Goal: Task Accomplishment & Management: Use online tool/utility

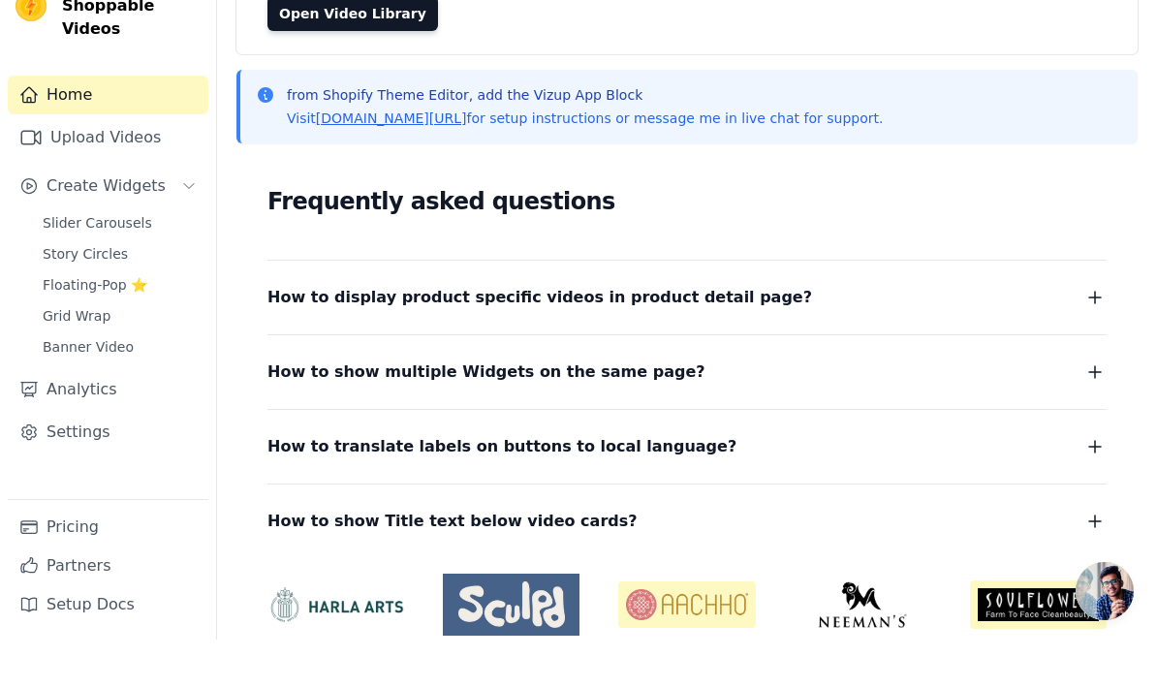
scroll to position [157, 0]
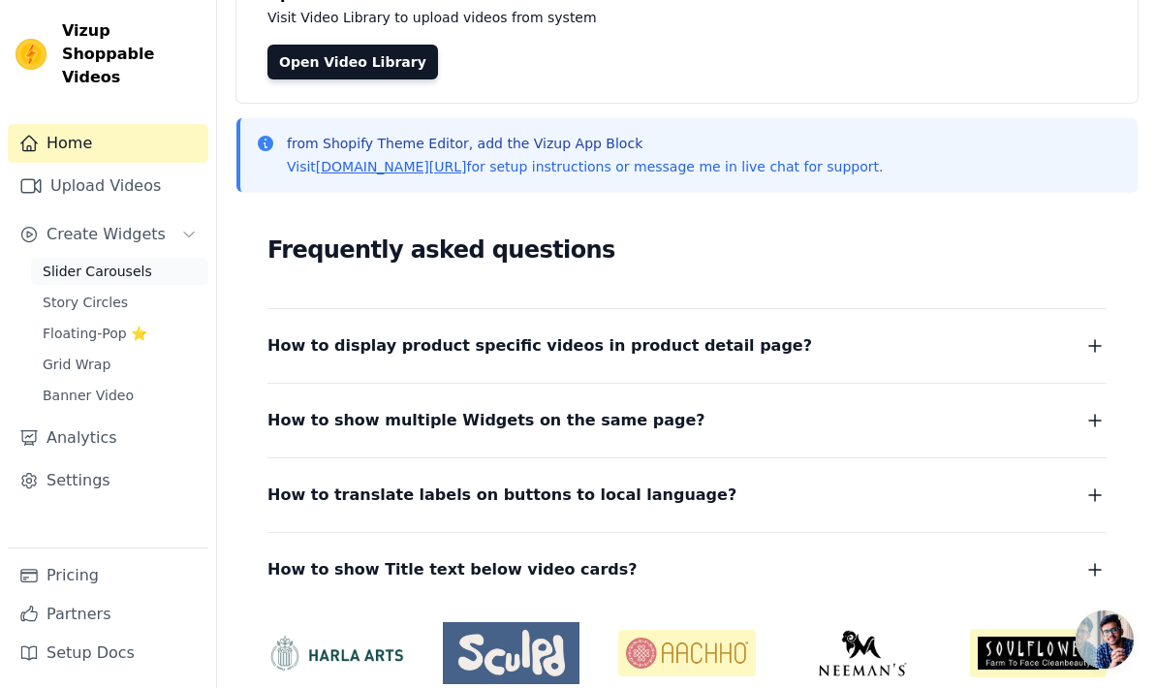
click at [126, 262] on span "Slider Carousels" at bounding box center [97, 271] width 109 height 19
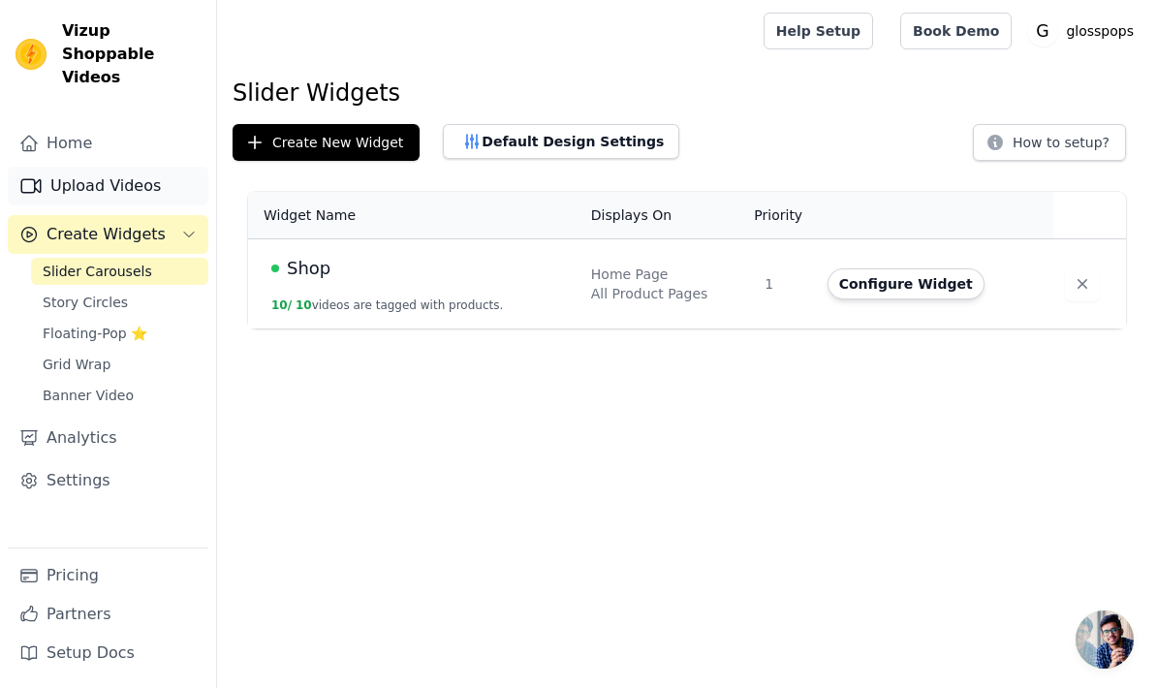
click at [117, 167] on link "Upload Videos" at bounding box center [108, 186] width 201 height 39
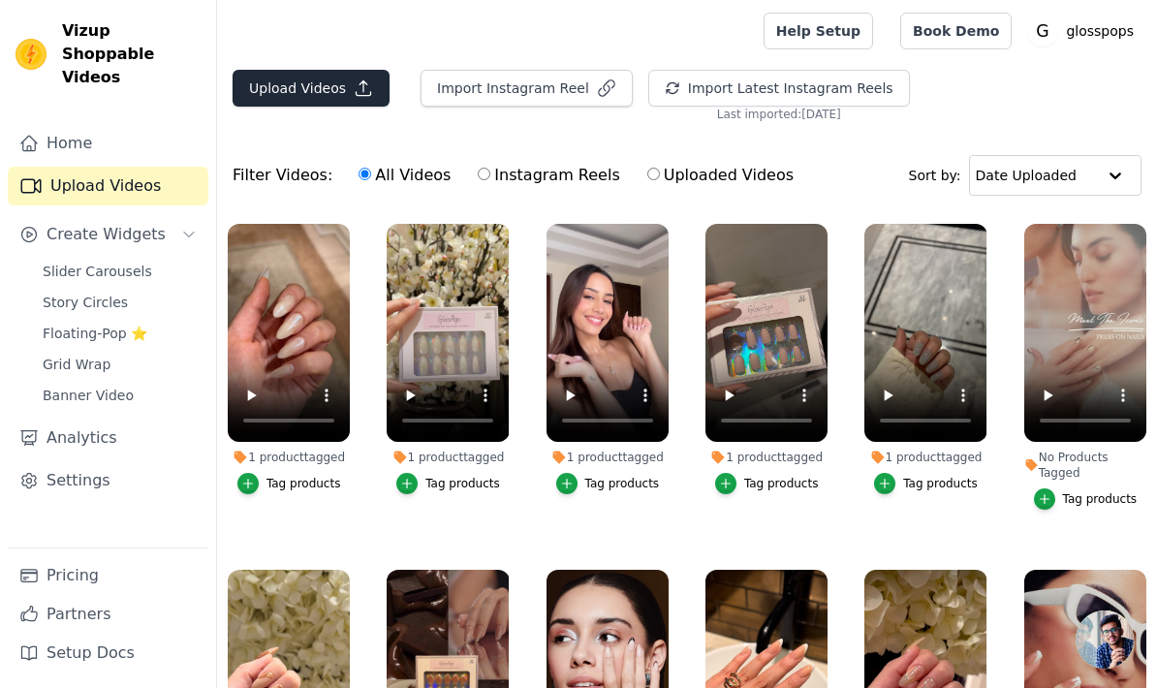
click at [292, 90] on button "Upload Videos" at bounding box center [310, 88] width 157 height 37
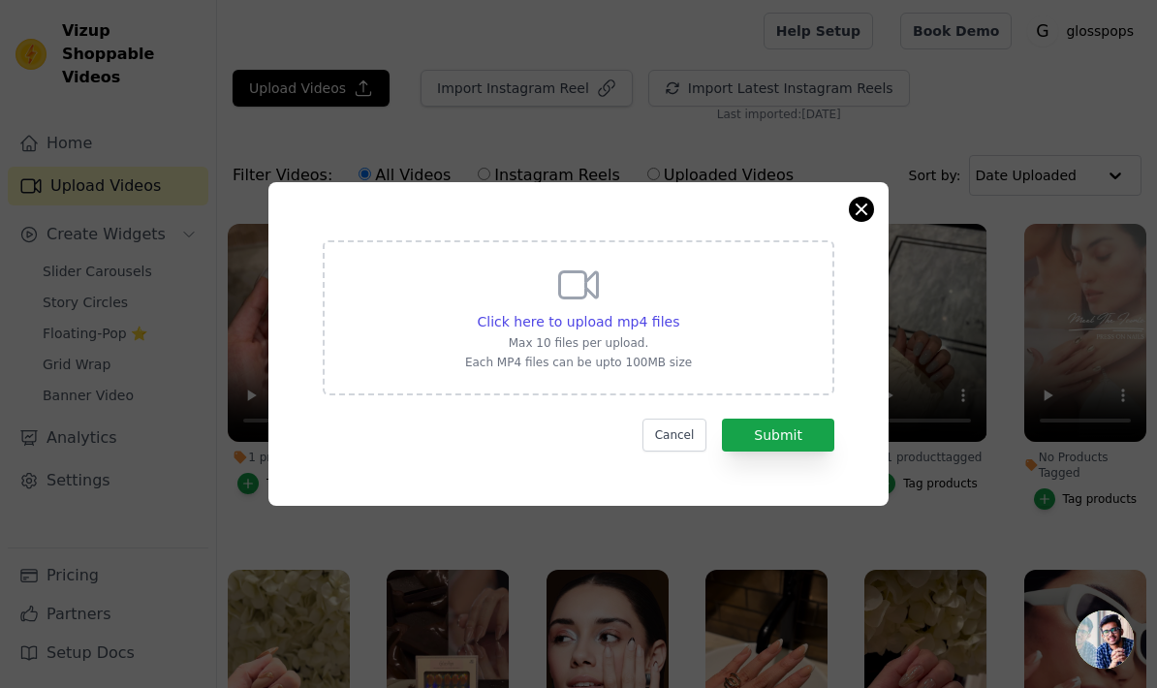
click at [860, 221] on button "Close modal" at bounding box center [861, 209] width 23 height 23
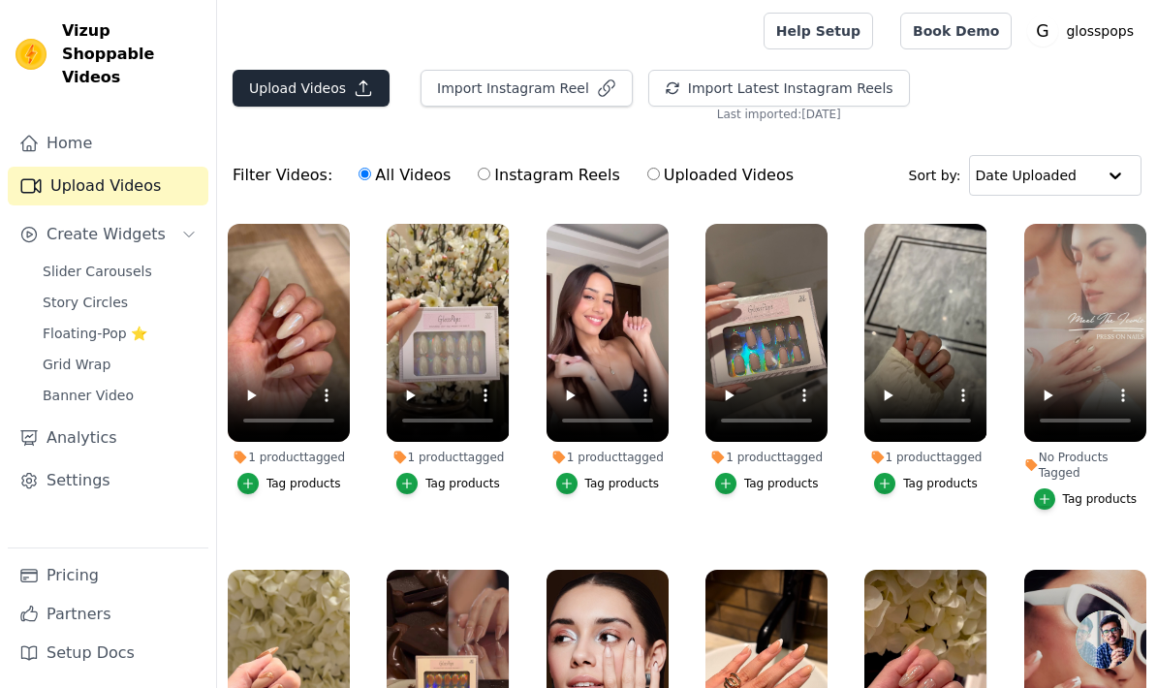
click at [291, 90] on button "Upload Videos" at bounding box center [310, 88] width 157 height 37
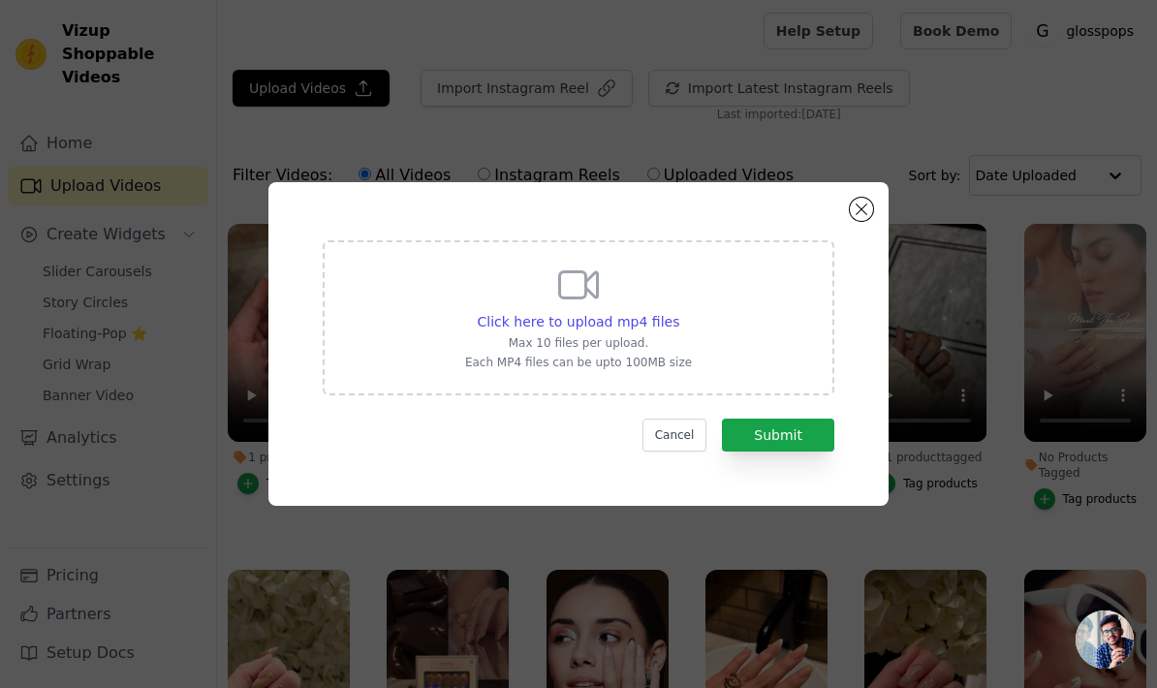
click at [894, 251] on div "Click here to upload mp4 files Max 10 files per upload. Each MP4 files can be u…" at bounding box center [578, 344] width 1095 height 386
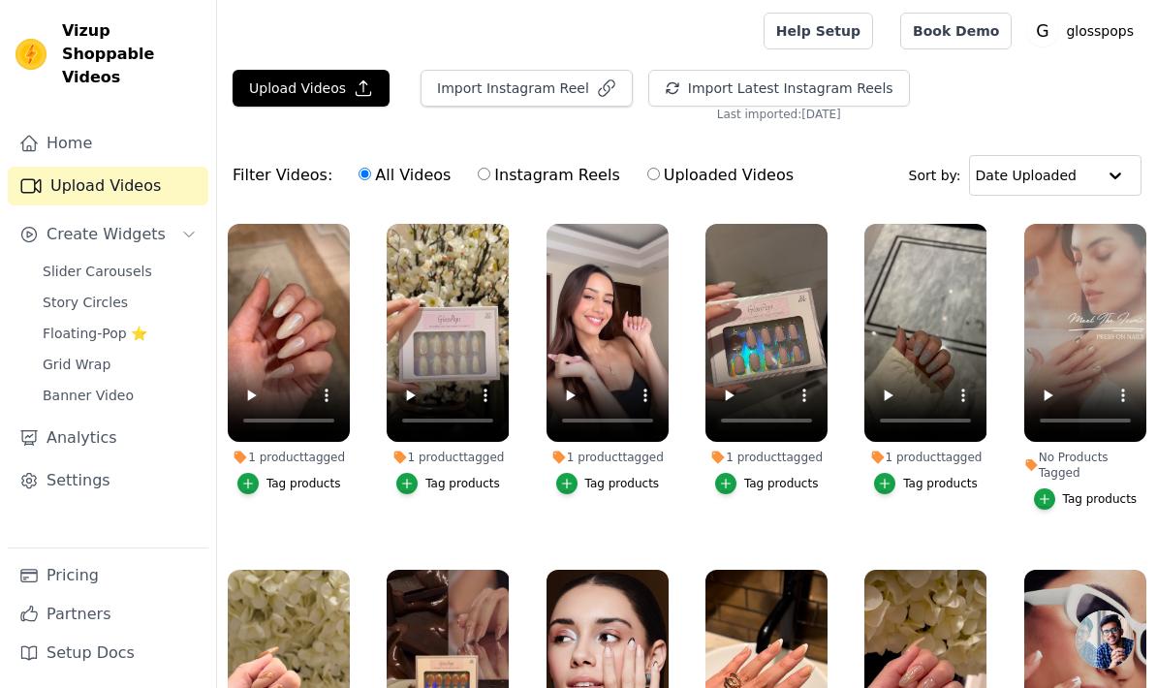
click at [584, 176] on label "Instagram Reels" at bounding box center [548, 175] width 143 height 25
click at [490, 176] on input "Instagram Reels" at bounding box center [484, 174] width 13 height 13
radio input "true"
click at [676, 81] on button "Import Latest Instagram Reels" at bounding box center [779, 88] width 262 height 37
click at [337, 91] on button "Upload Videos" at bounding box center [310, 88] width 157 height 37
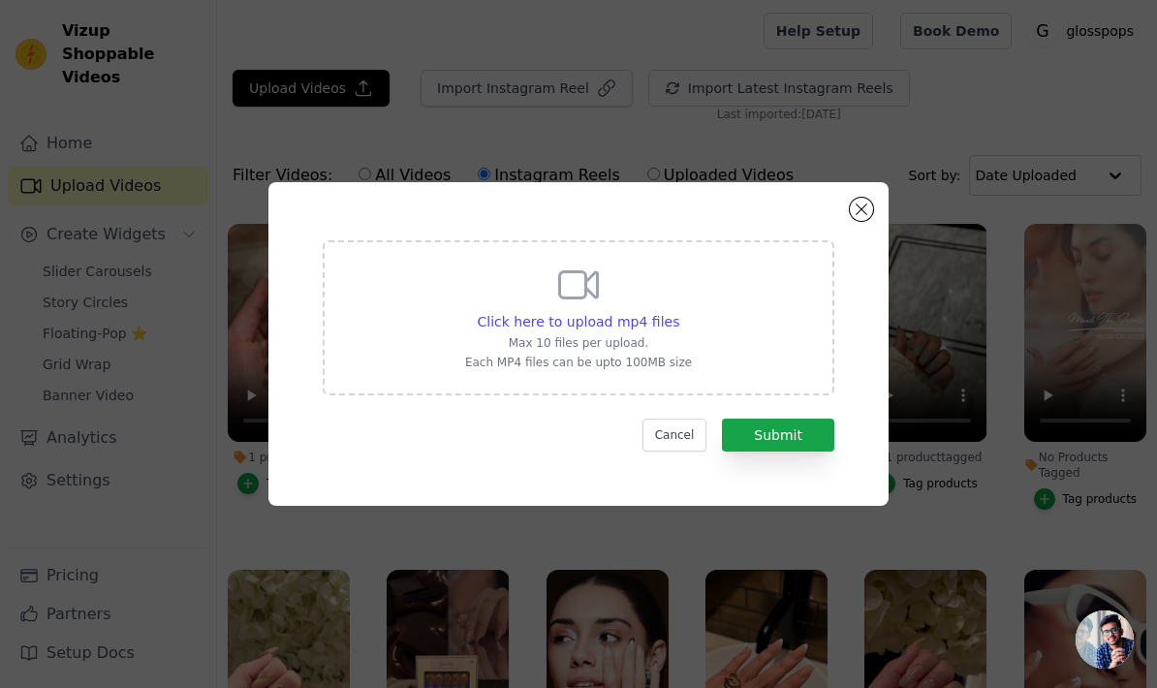
click at [866, 221] on button "Close modal" at bounding box center [861, 209] width 23 height 23
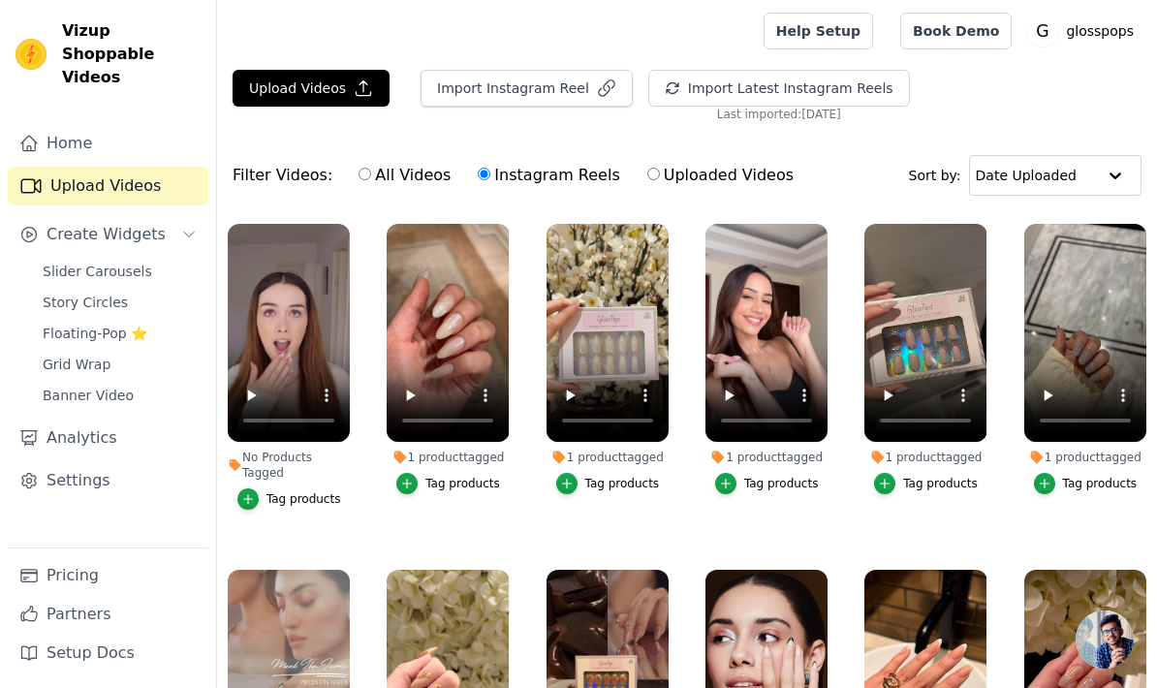
click at [293, 502] on div "Tag products" at bounding box center [303, 498] width 75 height 15
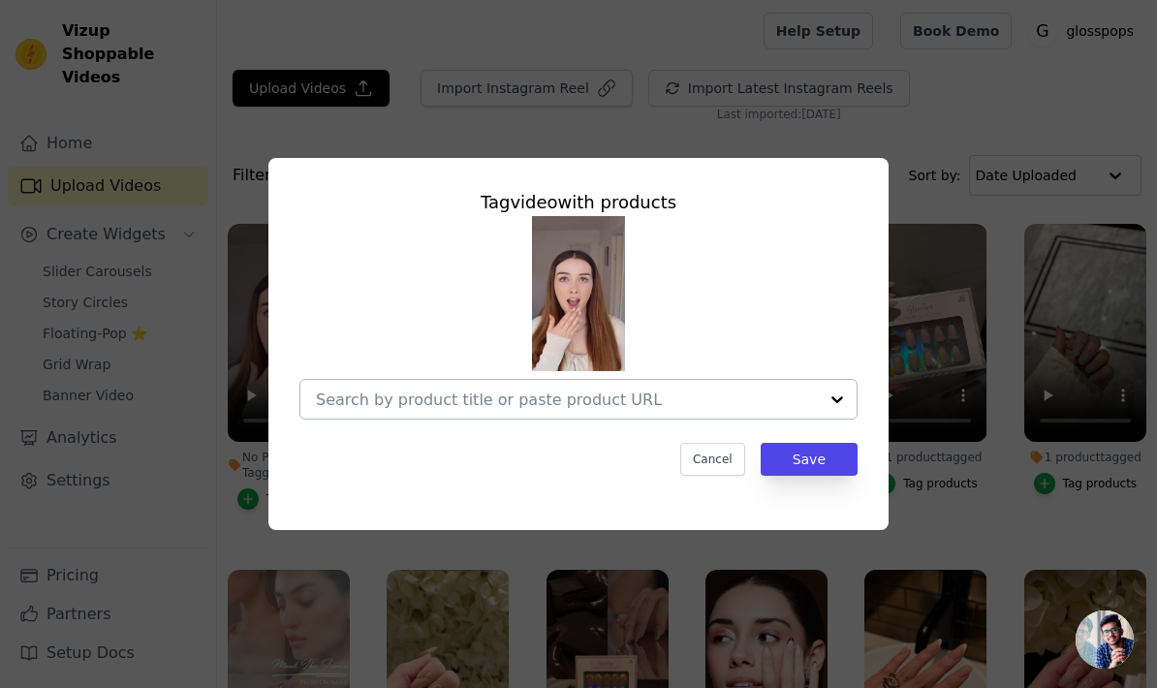
click at [482, 418] on div at bounding box center [567, 399] width 502 height 39
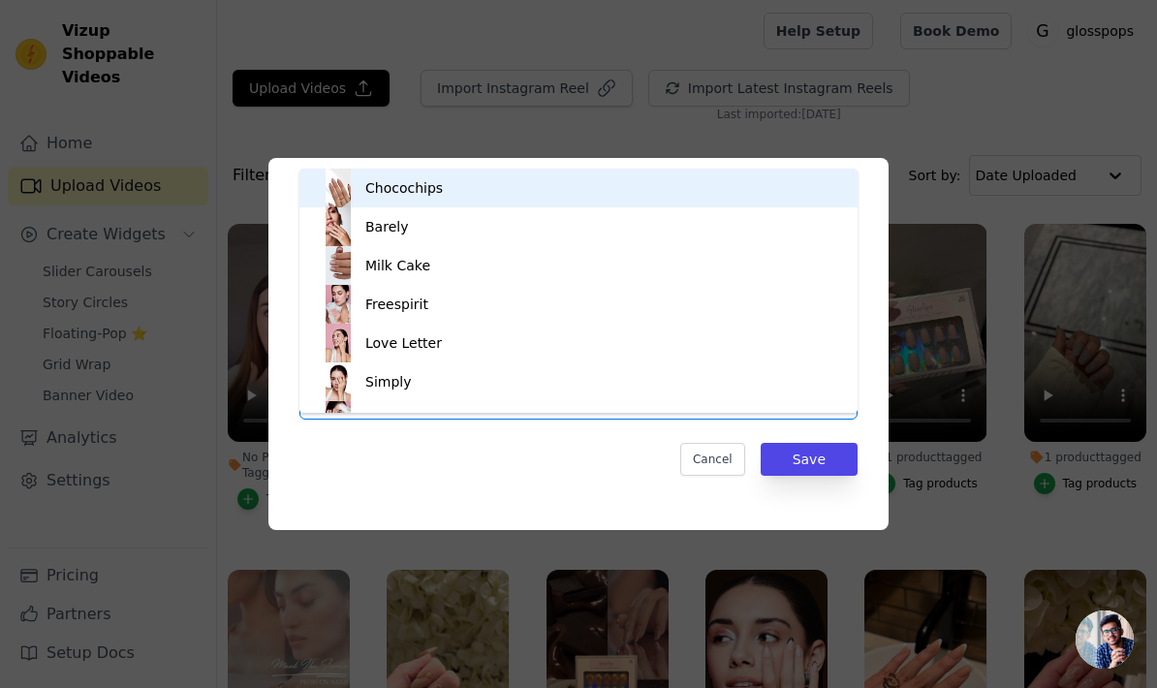
type input "gi"
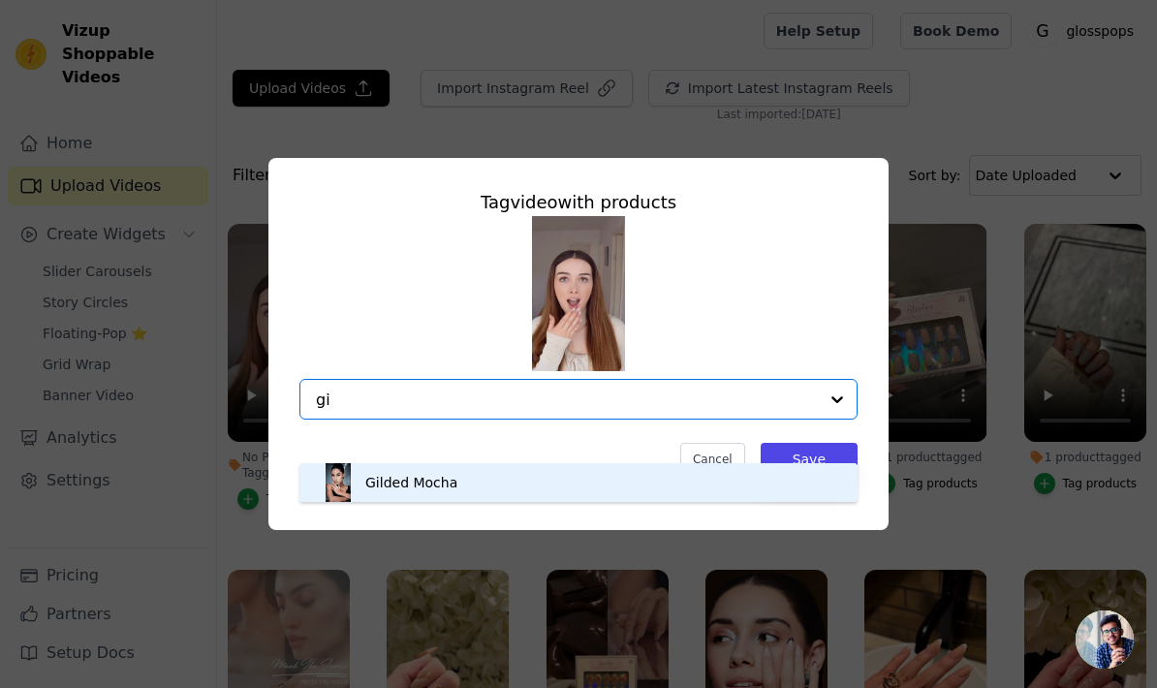
click at [443, 489] on div "Gilded Mocha" at bounding box center [411, 482] width 92 height 19
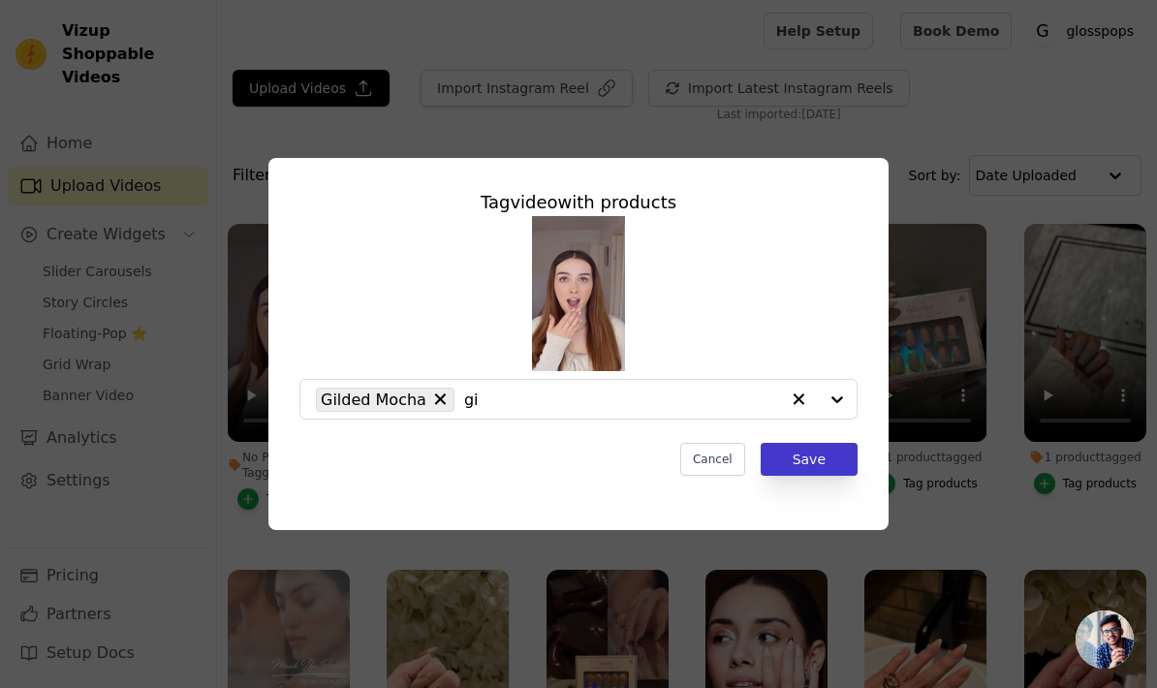
click at [804, 476] on button "Save" at bounding box center [808, 459] width 97 height 33
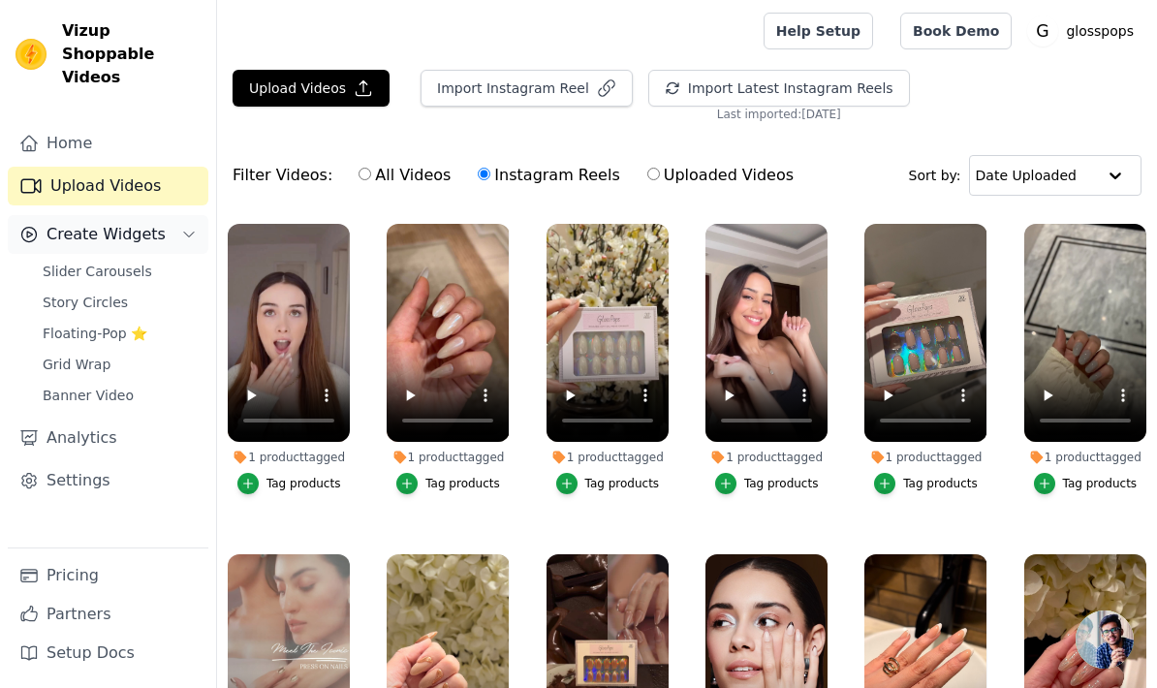
click at [103, 223] on span "Create Widgets" at bounding box center [105, 234] width 119 height 23
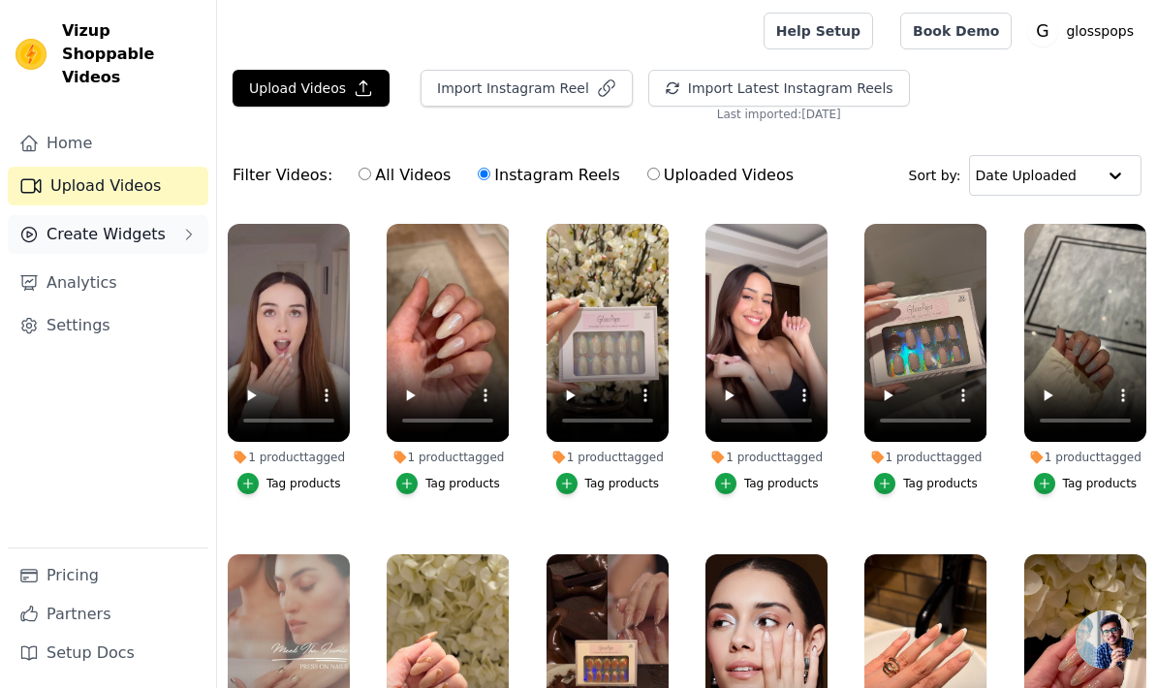
click at [100, 224] on button "Create Widgets" at bounding box center [108, 234] width 201 height 39
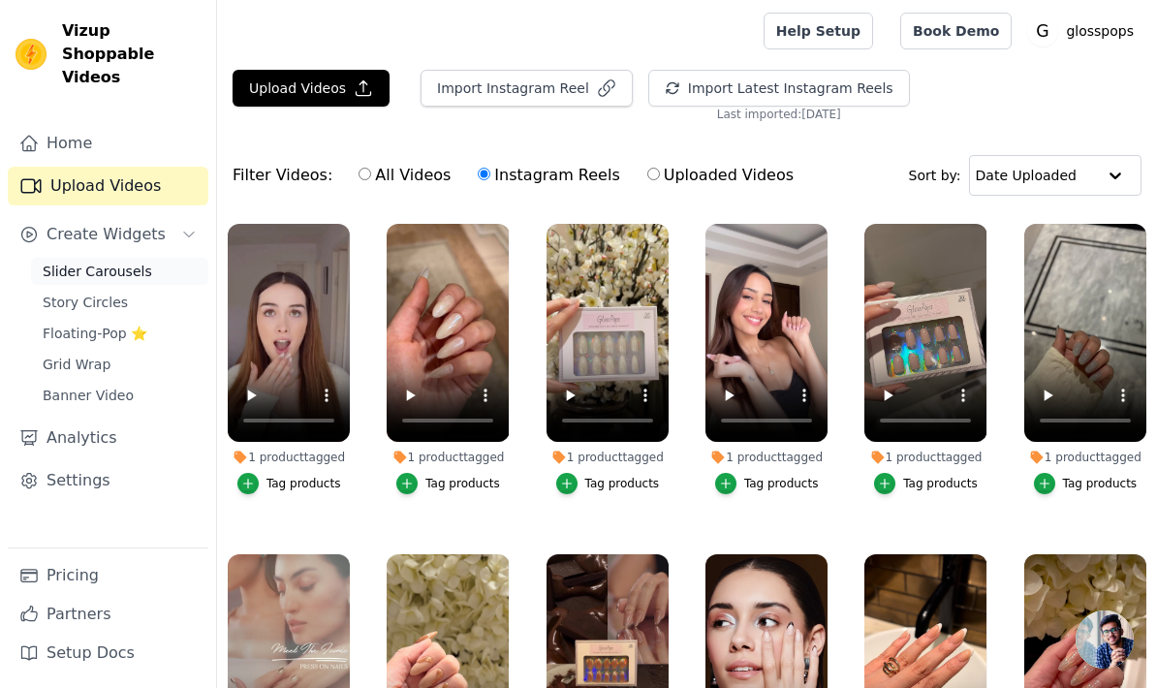
click at [135, 262] on span "Slider Carousels" at bounding box center [97, 271] width 109 height 19
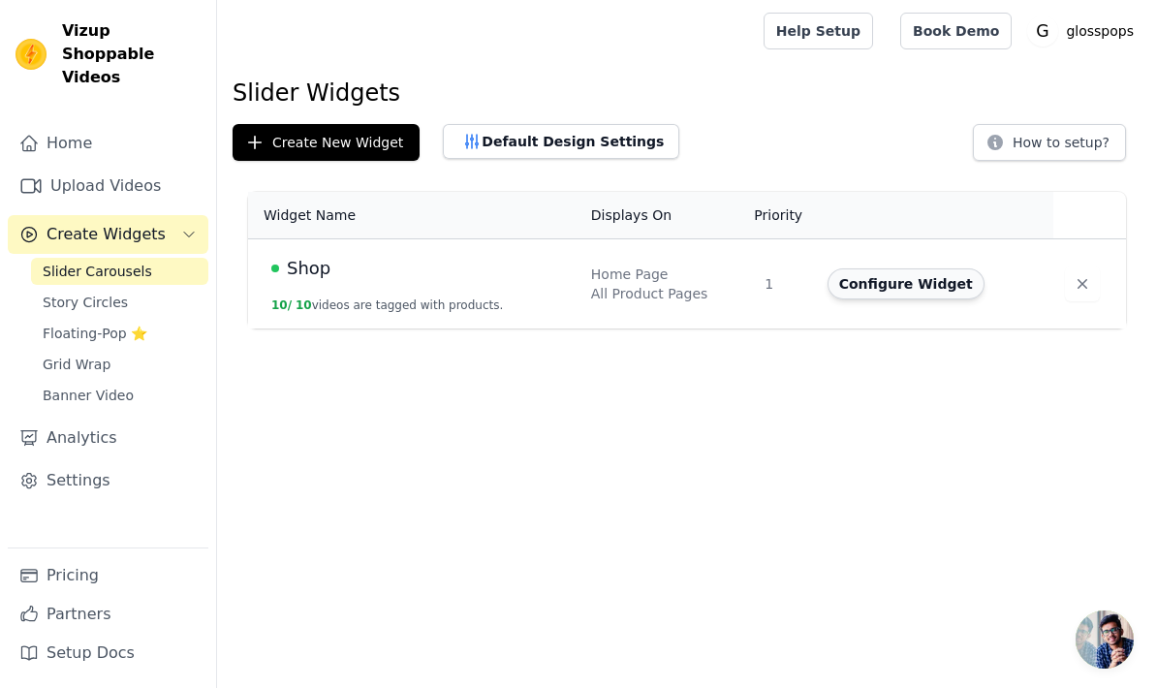
click at [903, 286] on button "Configure Widget" at bounding box center [905, 283] width 157 height 31
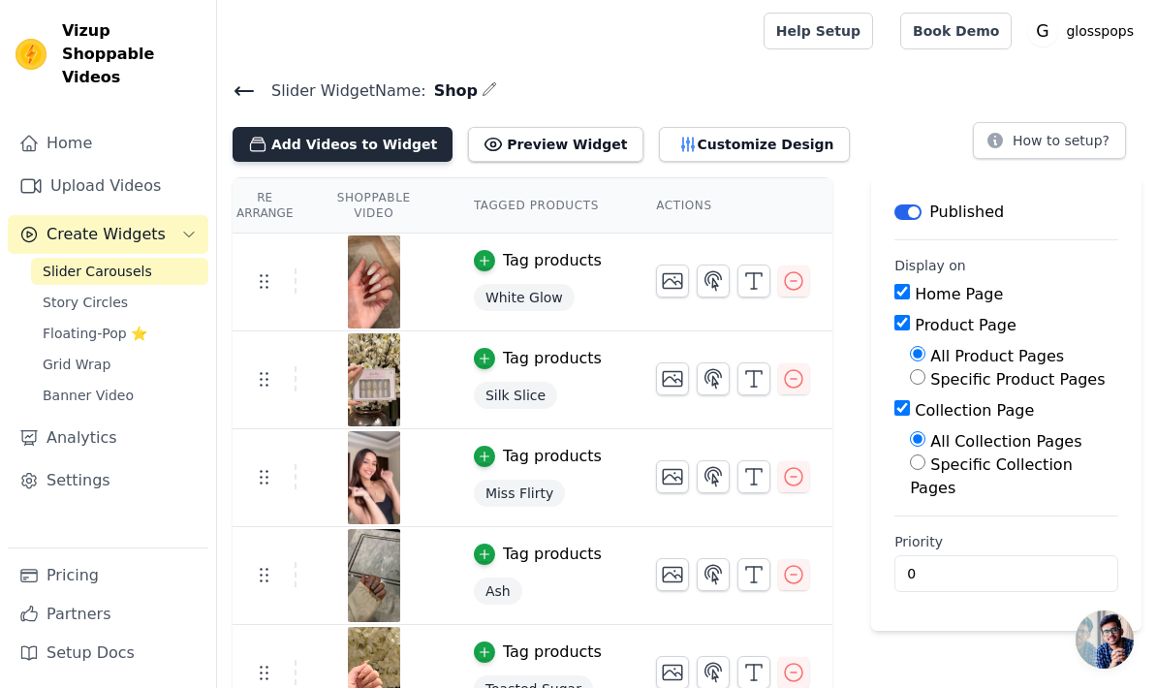
click at [337, 149] on button "Add Videos to Widget" at bounding box center [342, 144] width 220 height 35
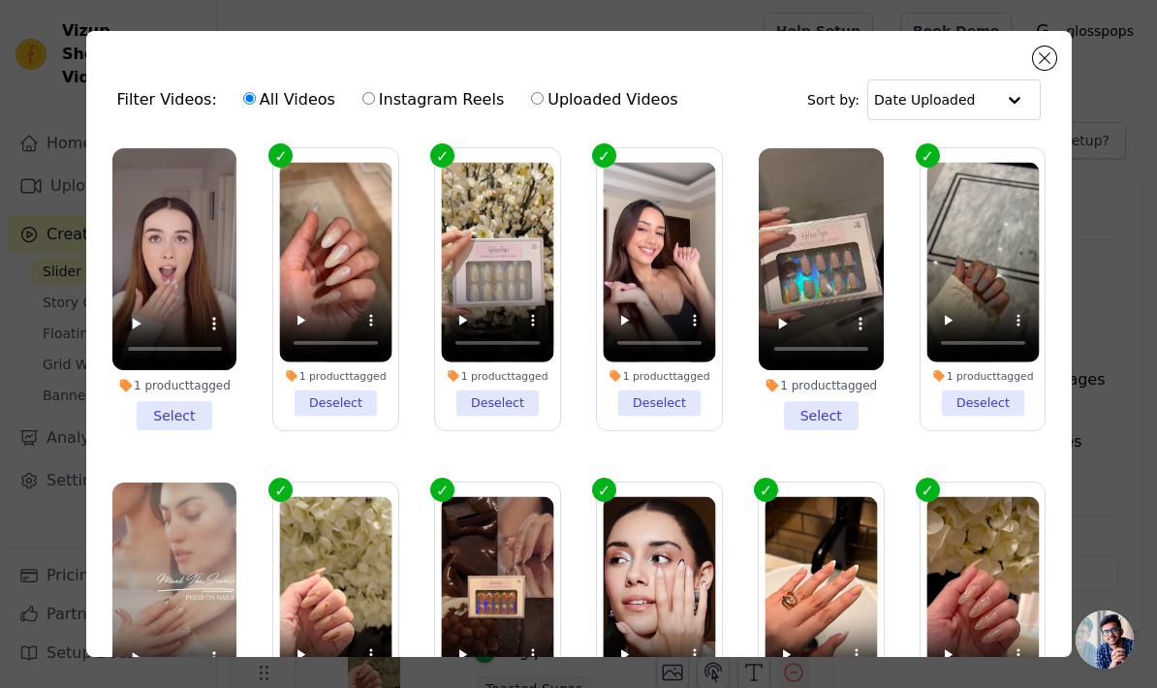
click at [168, 414] on li "1 product tagged Select" at bounding box center [174, 289] width 125 height 282
click at [0, 0] on input "1 product tagged Select" at bounding box center [0, 0] width 0 height 0
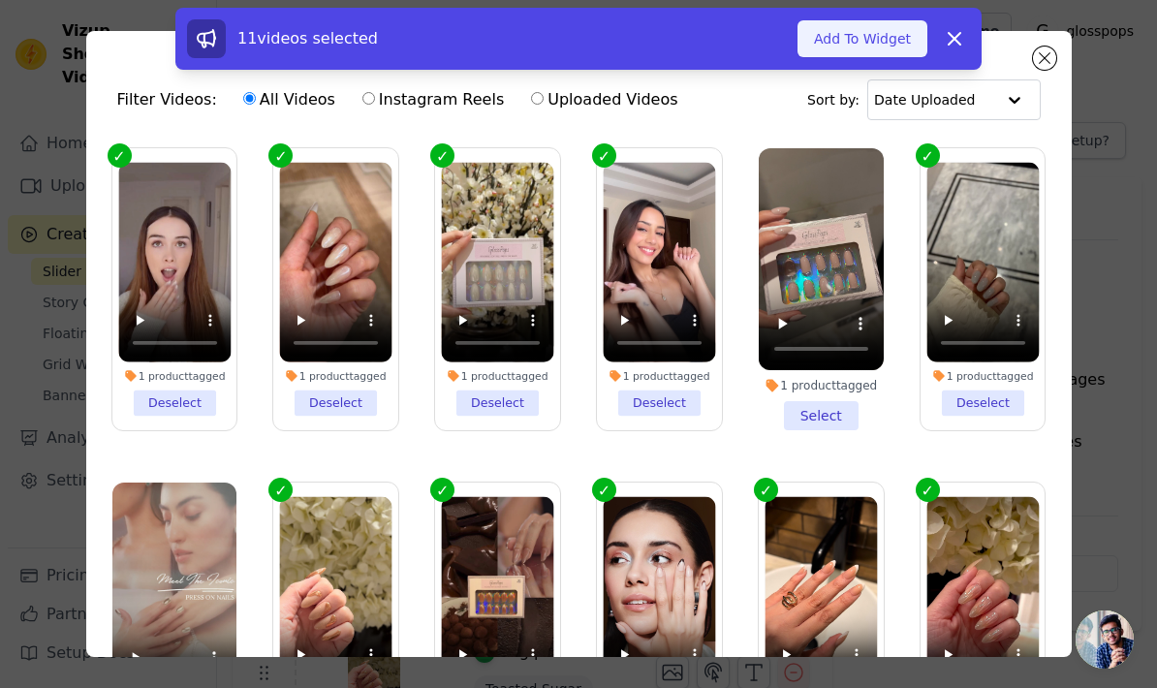
click at [867, 38] on button "Add To Widget" at bounding box center [862, 38] width 130 height 37
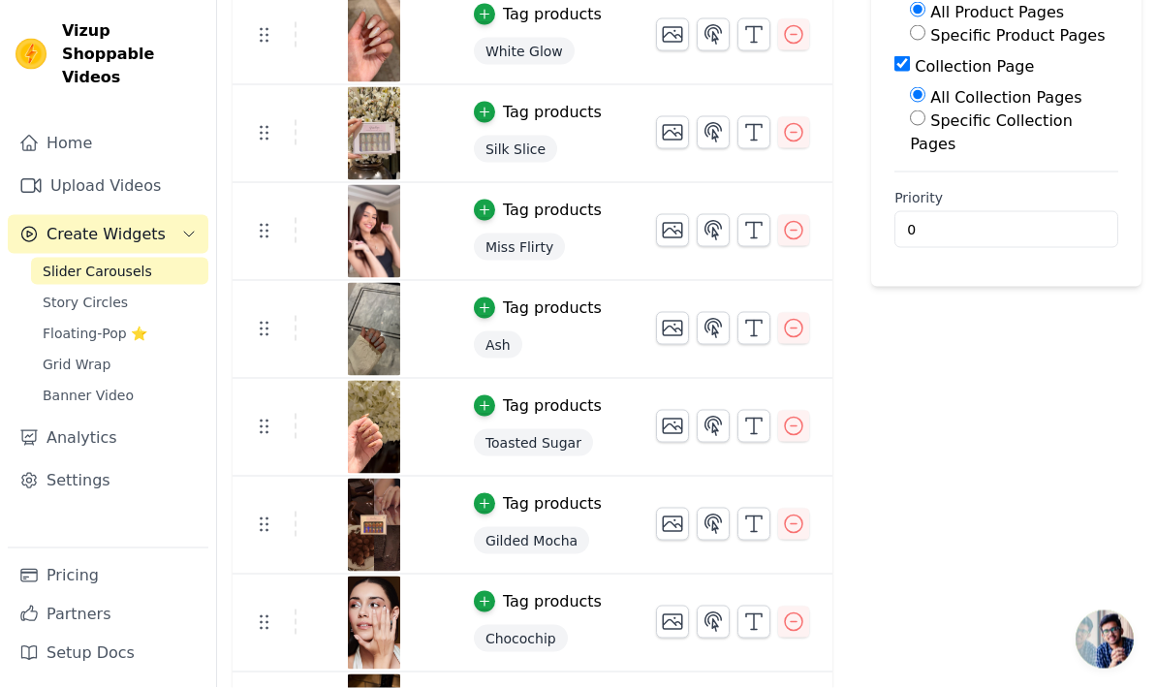
scroll to position [343, 0]
drag, startPoint x: 262, startPoint y: 229, endPoint x: 263, endPoint y: 250, distance: 21.3
click at [263, 250] on tbody "Tag products Gilded Mocha Tag products White Glow Tag products Silk Slice Tag p…" at bounding box center [532, 429] width 600 height 1076
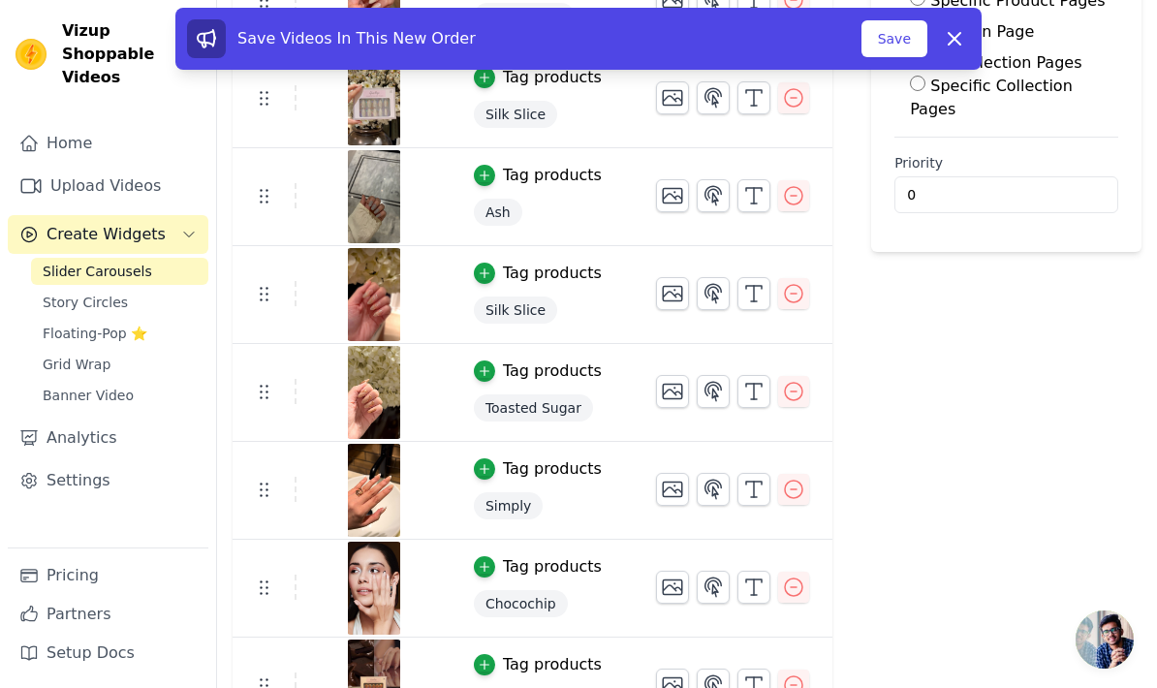
scroll to position [362, 0]
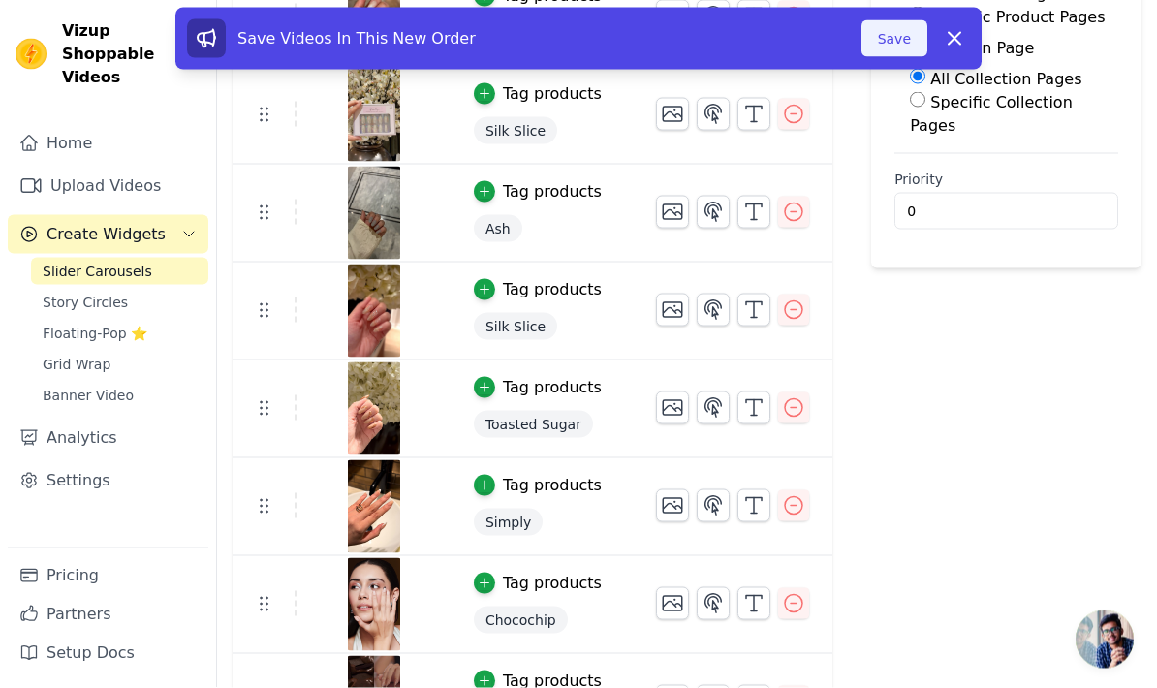
click at [893, 41] on button "Save" at bounding box center [894, 38] width 66 height 37
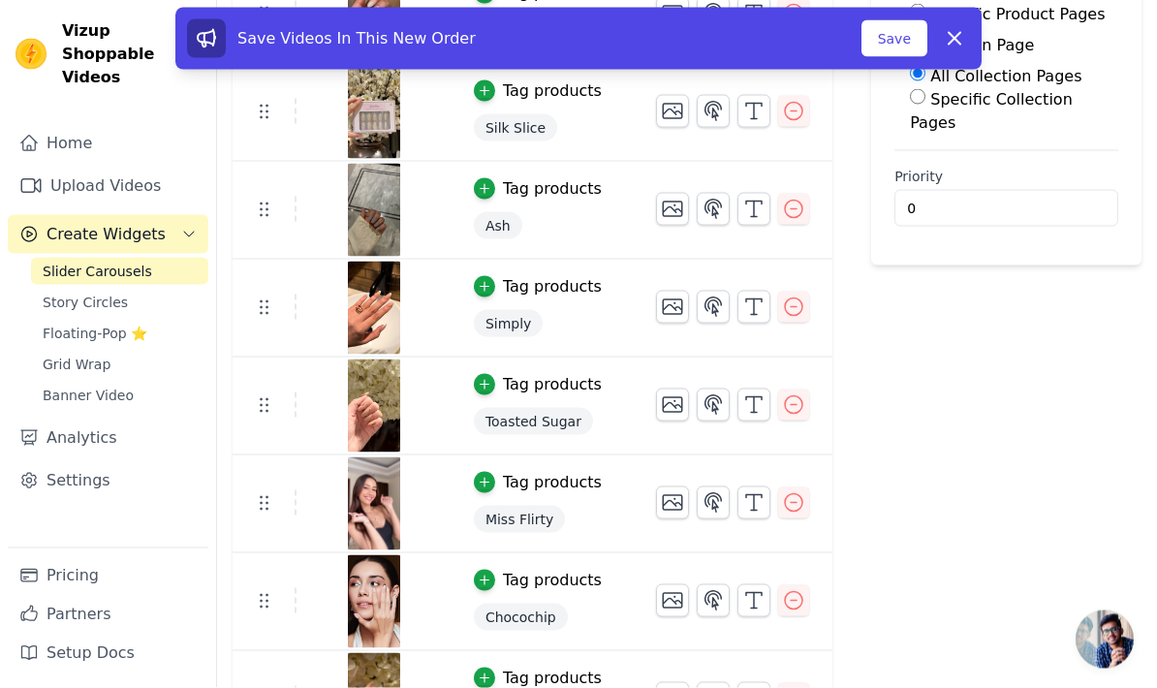
scroll to position [35, 0]
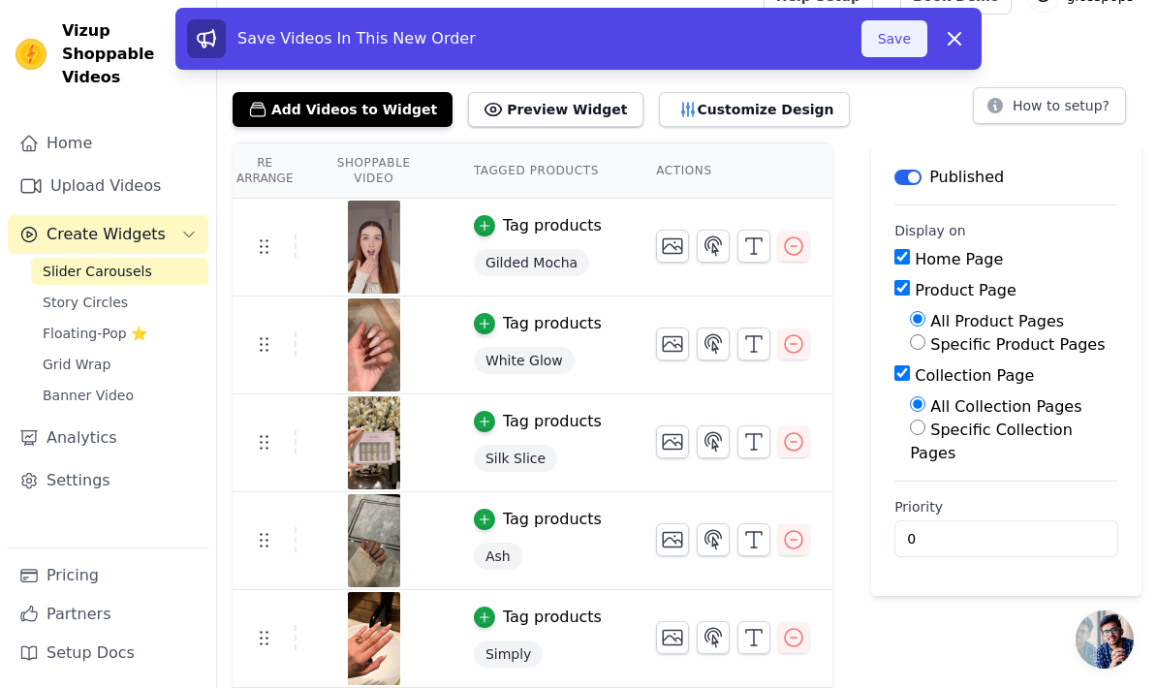
click at [896, 46] on button "Save" at bounding box center [894, 38] width 66 height 37
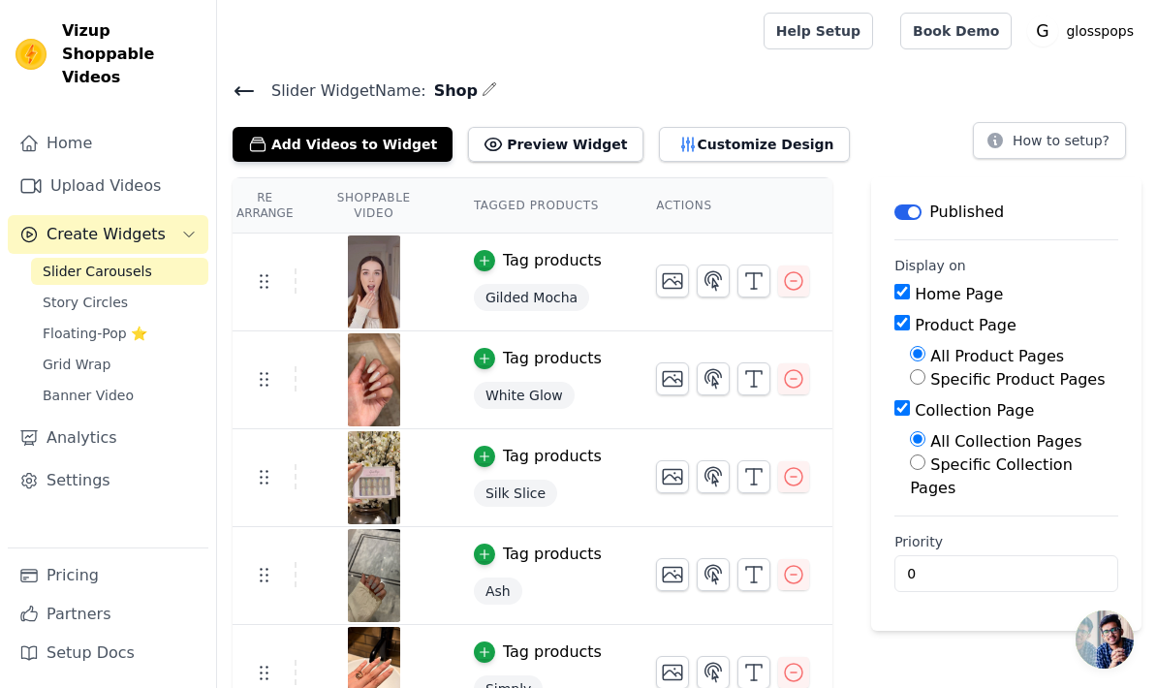
click at [241, 86] on icon at bounding box center [243, 90] width 23 height 23
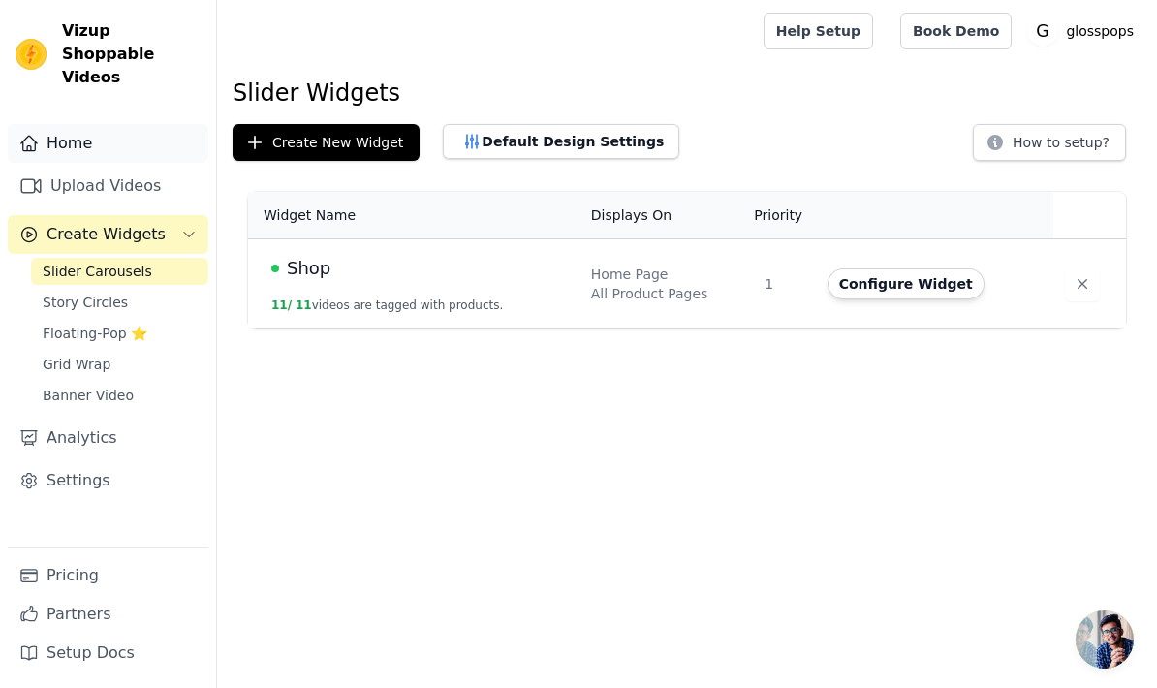
click at [147, 124] on link "Home" at bounding box center [108, 143] width 201 height 39
